Goal: Check status

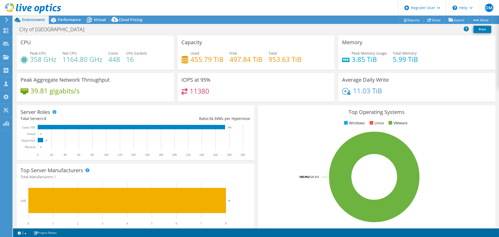
click at [179, 67] on div "Capacity Used 455.79 TiB Free 497.84 TiB Total 953.63 TiB" at bounding box center [256, 53] width 157 height 34
